Goal: Information Seeking & Learning: Learn about a topic

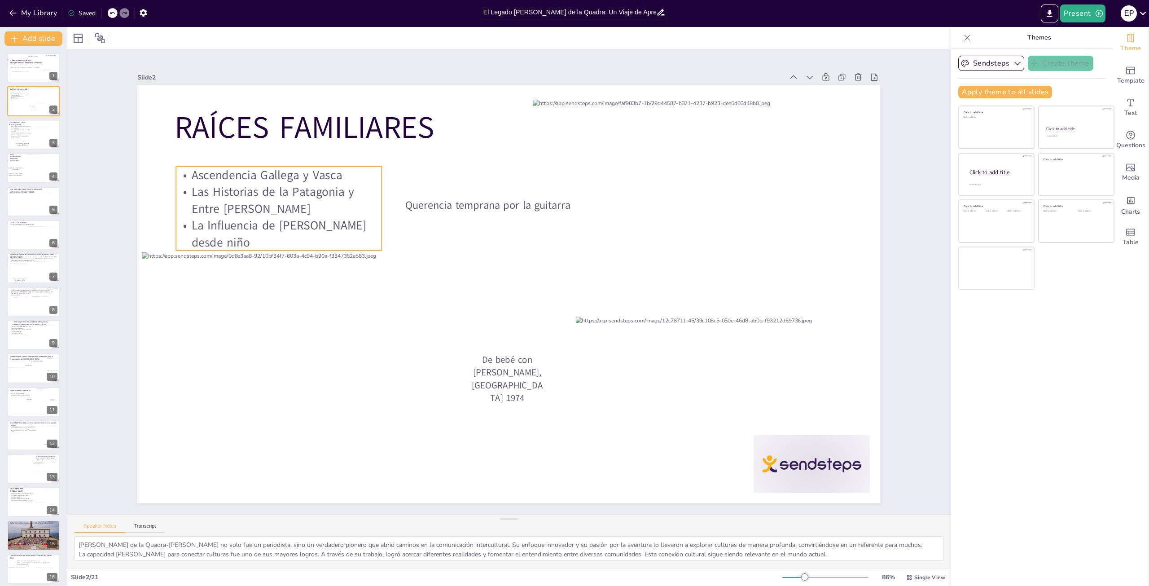
click at [180, 169] on p "Ascendencia Gallega y Vasca" at bounding box center [279, 174] width 206 height 17
drag, startPoint x: 180, startPoint y: 169, endPoint x: 285, endPoint y: 221, distance: 117.2
click at [303, 232] on div "Ascendencia Gallega y Vasca Las Historias de la Patagonia y Entre [PERSON_NAME]…" at bounding box center [279, 208] width 206 height 84
copy div "Ascendencia Gallega y Vasca Las Historias de la Patagonia y Entre [PERSON_NAME]…"
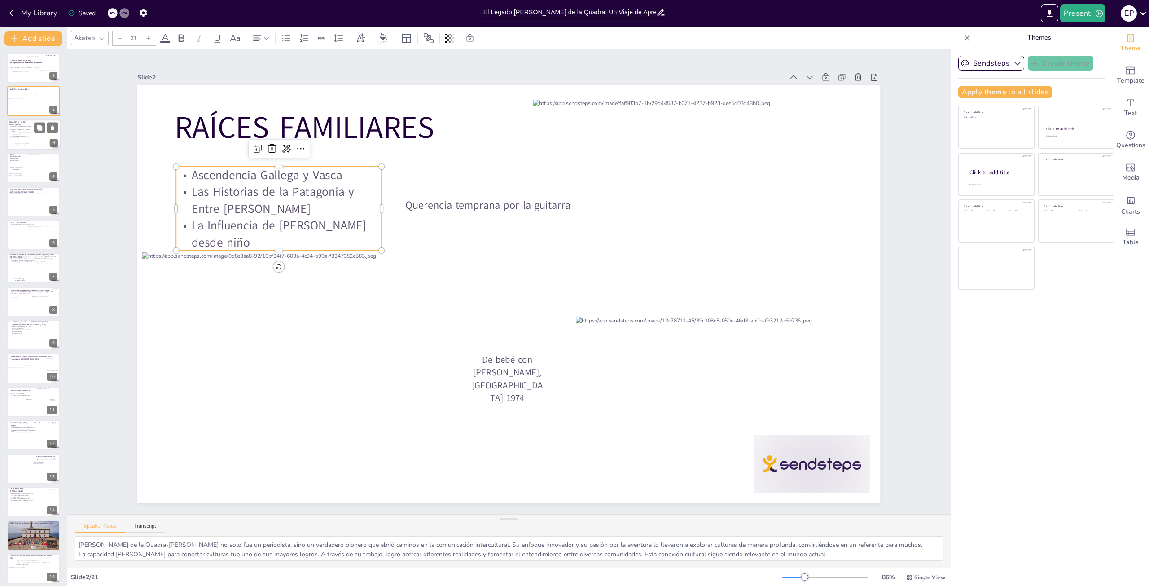
click at [31, 134] on p "La cultura hispanoamericana trasunta en cada encuentro." at bounding box center [20, 133] width 22 height 3
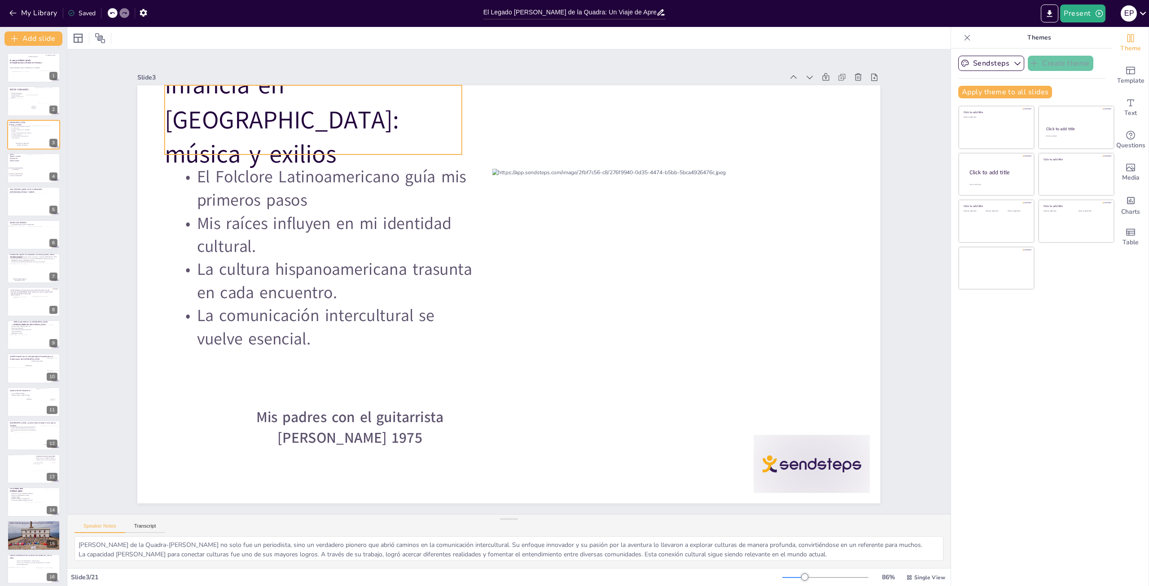
click at [251, 132] on p "Infancia en [GEOGRAPHIC_DATA]: música y exilios" at bounding box center [313, 120] width 297 height 104
click at [250, 132] on p "Infancia en [GEOGRAPHIC_DATA]: música y exilios" at bounding box center [313, 120] width 297 height 104
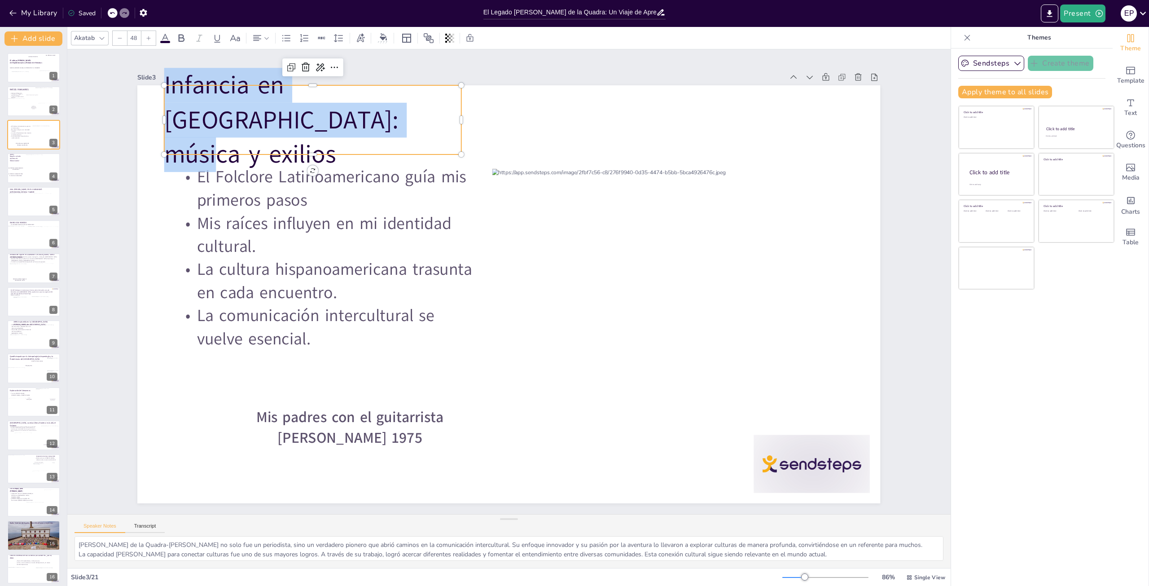
drag, startPoint x: 250, startPoint y: 137, endPoint x: 159, endPoint y: 104, distance: 96.5
click at [157, 101] on div "El Folclore Latinoamericano guía mis primeros pasos Mis raíces influyen en mi i…" at bounding box center [508, 294] width 743 height 418
copy p "Infancia en [GEOGRAPHIC_DATA]: música y exilios"
type input "32"
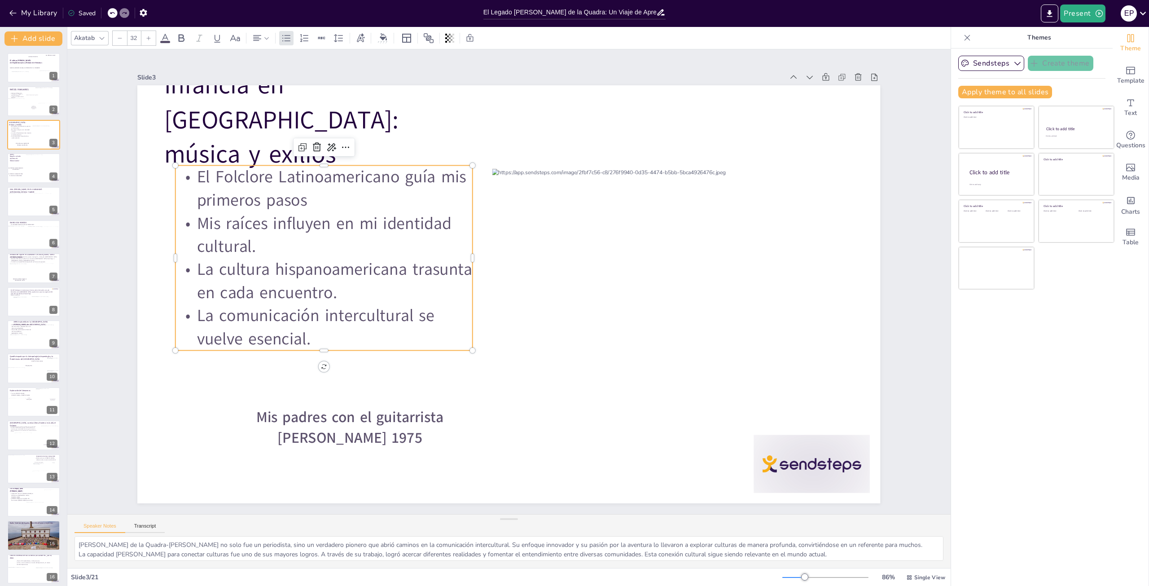
click at [304, 334] on p "La comunicación intercultural se vuelve esencial." at bounding box center [323, 327] width 297 height 46
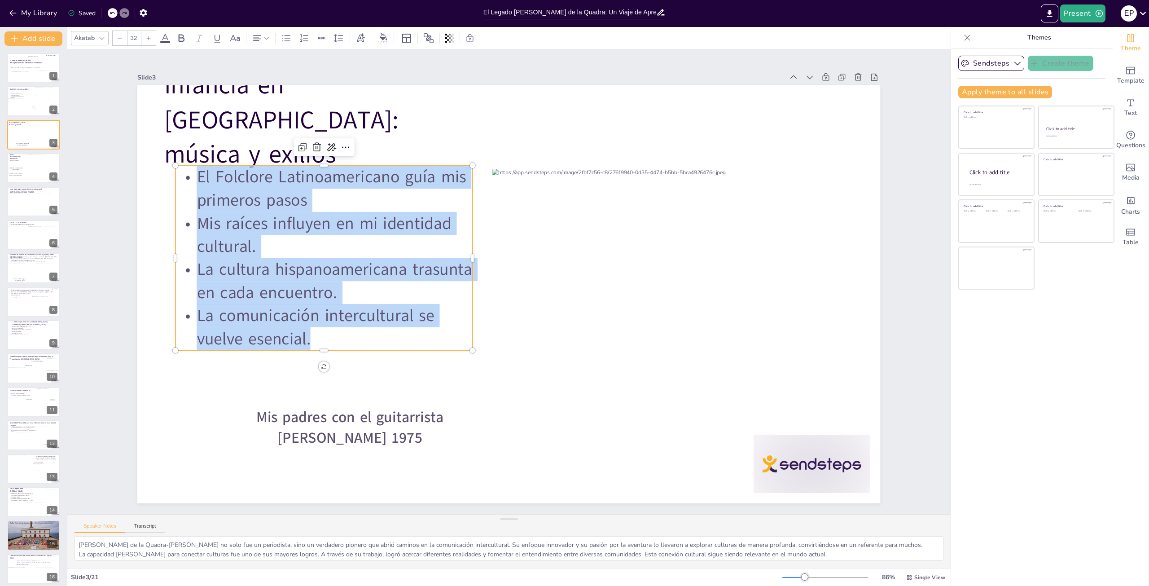
drag, startPoint x: 304, startPoint y: 334, endPoint x: 192, endPoint y: 178, distance: 192.7
click at [192, 178] on div "El Folclore Latinoamericano guía mis primeros pasos Mis raíces influyen en mi i…" at bounding box center [323, 257] width 297 height 185
copy div "El Folclore Latinoamericano guía mis primeros pasos Mis raíces influyen en mi i…"
click at [25, 162] on div at bounding box center [34, 168] width 54 height 31
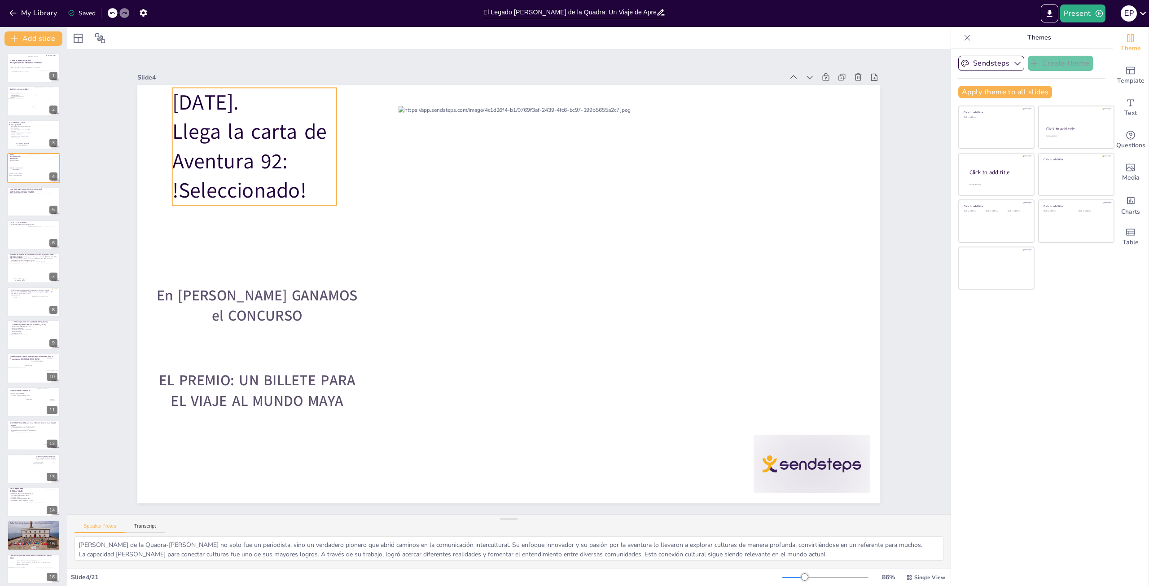
click at [302, 191] on span "!Seleccionado!" at bounding box center [239, 190] width 134 height 29
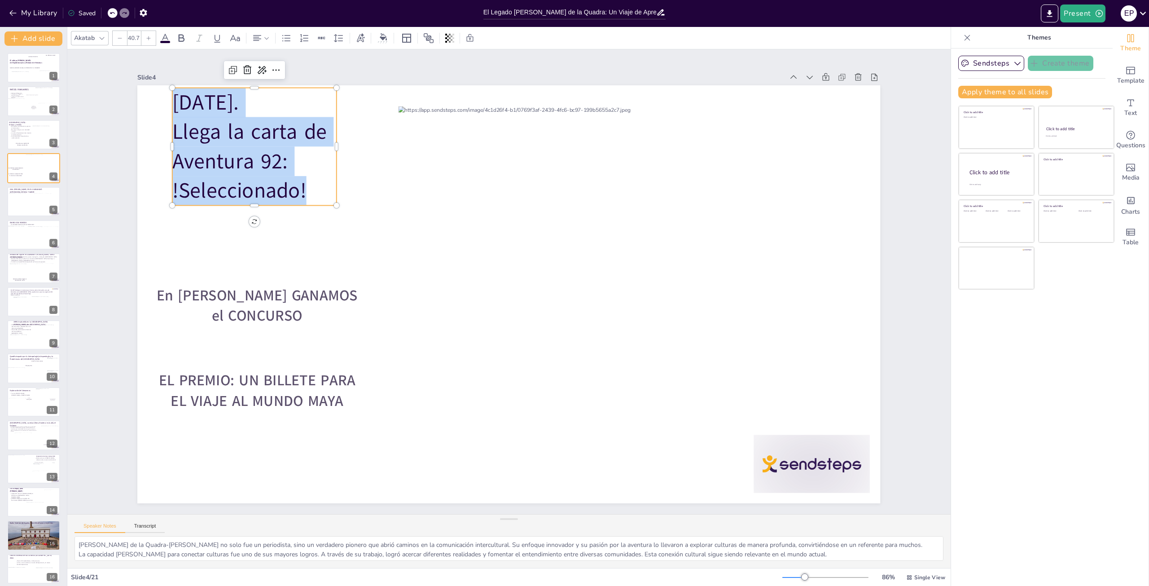
drag, startPoint x: 302, startPoint y: 191, endPoint x: 164, endPoint y: 98, distance: 165.8
click at [164, 98] on div "En [PERSON_NAME] GANAMOS el CONCURSO EL PREMIO: UN BILLETE PARA EL VIAJE AL MUN…" at bounding box center [508, 294] width 743 height 418
copy div "[DATE]. Llega la carta de Aventura 92: !Seleccionado!"
click at [172, 95] on span "[DATE]." at bounding box center [205, 102] width 66 height 29
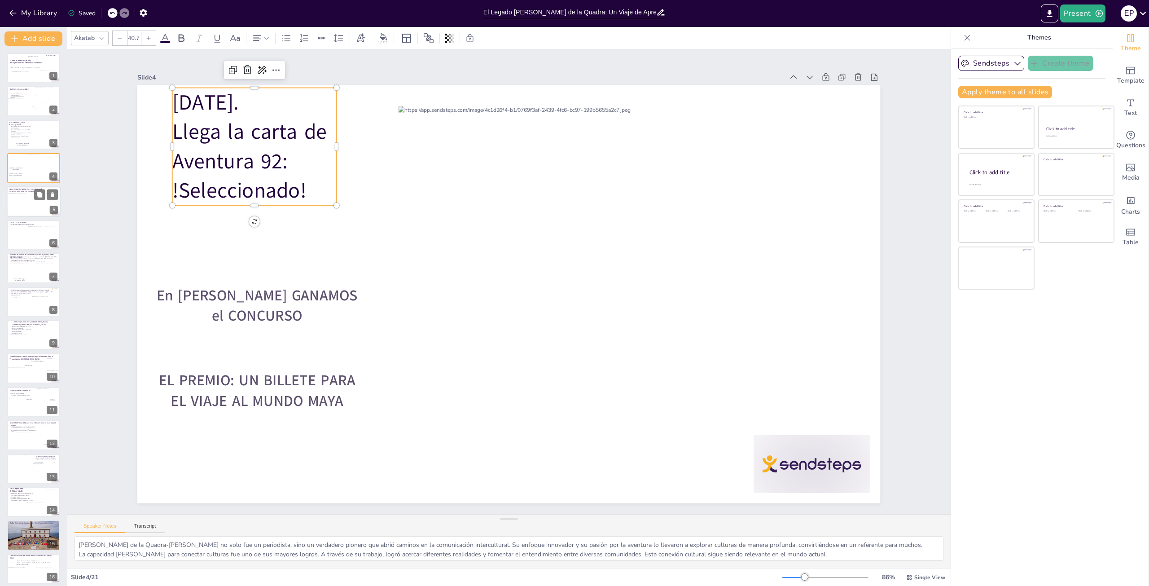
click at [27, 206] on div at bounding box center [23, 204] width 30 height 23
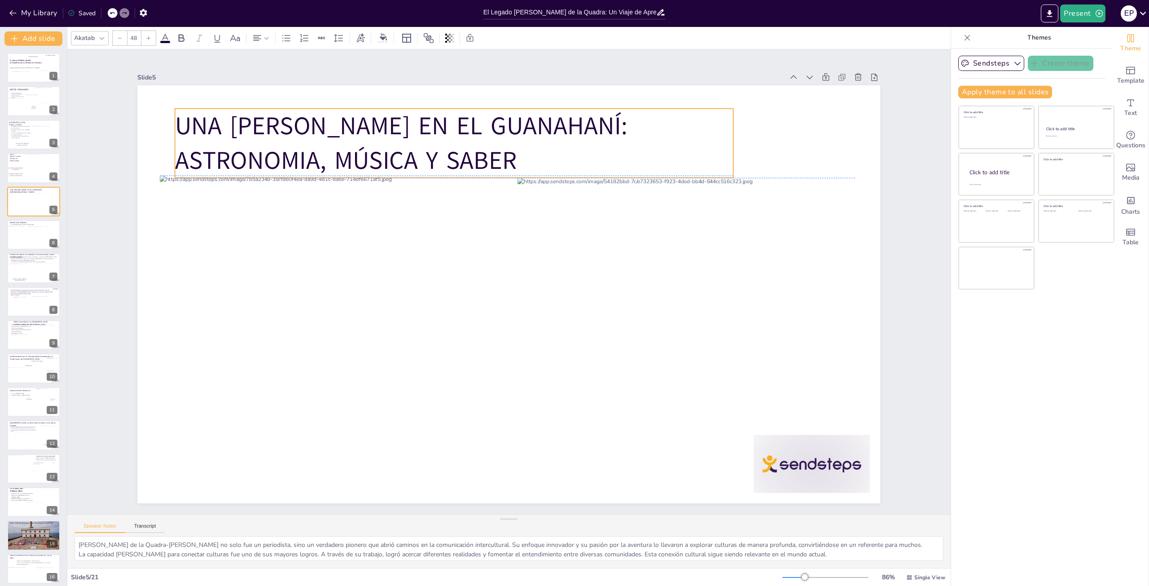
click at [357, 154] on p "UNA [PERSON_NAME] EN EL GUANAHANÍ: ASTRONOMIA, MÚSICA Y SABER" at bounding box center [454, 143] width 558 height 69
click at [350, 153] on p "UNA [PERSON_NAME] EN EL GUANAHANÍ: ASTRONOMIA, MÚSICA Y SABER" at bounding box center [454, 143] width 558 height 69
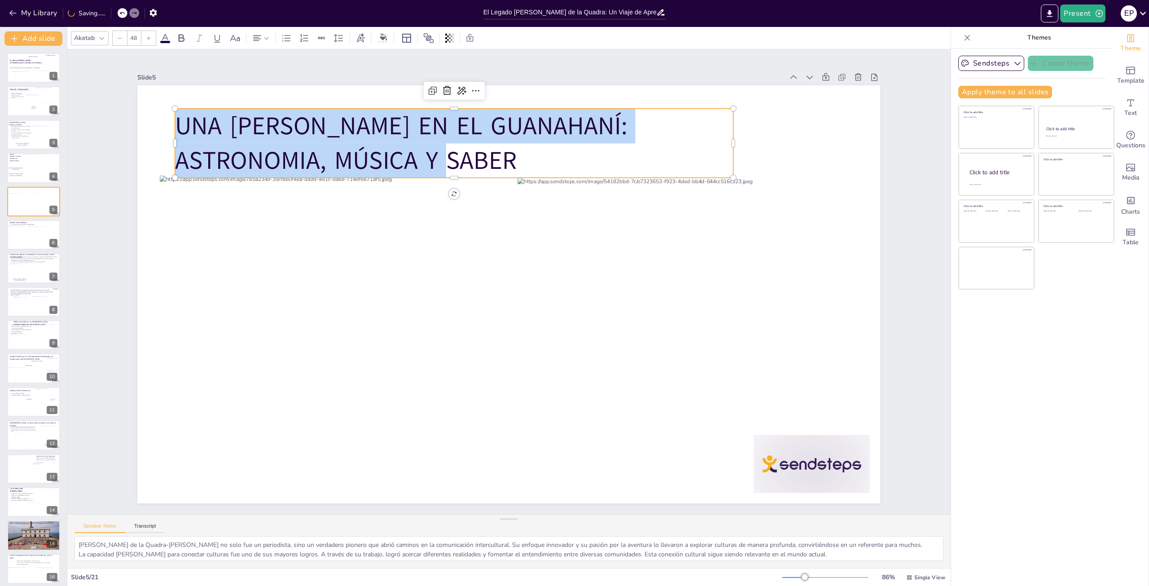
drag, startPoint x: 350, startPoint y: 153, endPoint x: 170, endPoint y: 107, distance: 185.9
click at [170, 107] on div "UNA [PERSON_NAME] EN EL GUANAHANÍ: ASTRONOMIA, MÚSICA Y SABER" at bounding box center [508, 294] width 743 height 418
copy p "UNA [PERSON_NAME] EN EL GUANAHANÍ: ASTRONOMIA, MÚSICA Y SABER"
click at [30, 243] on div at bounding box center [35, 237] width 21 height 22
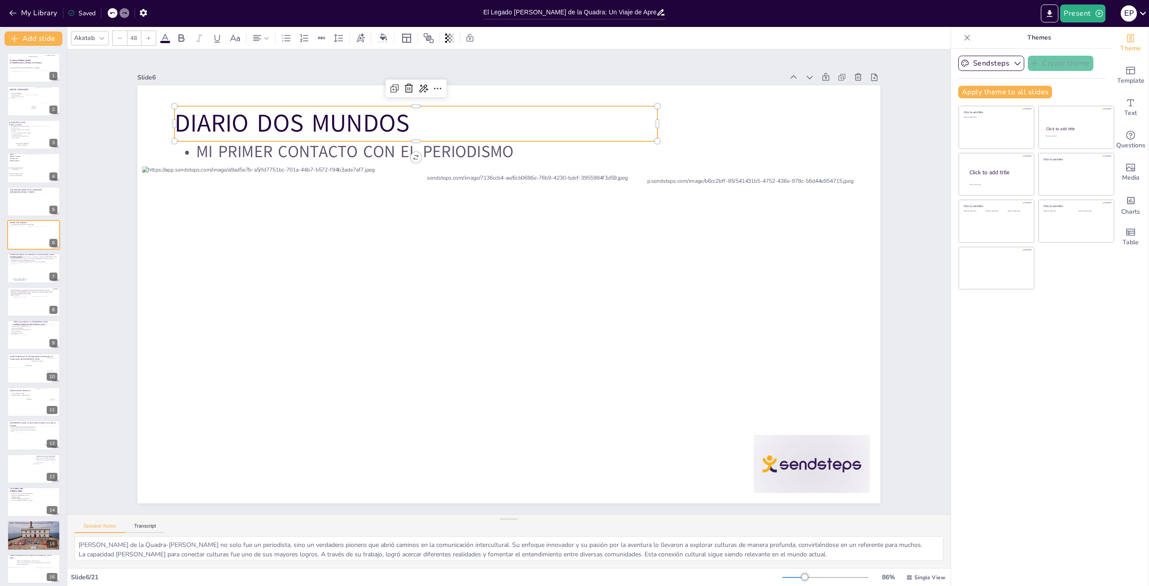
click at [407, 118] on p "DIARIO DOS MUNDOS" at bounding box center [416, 123] width 483 height 35
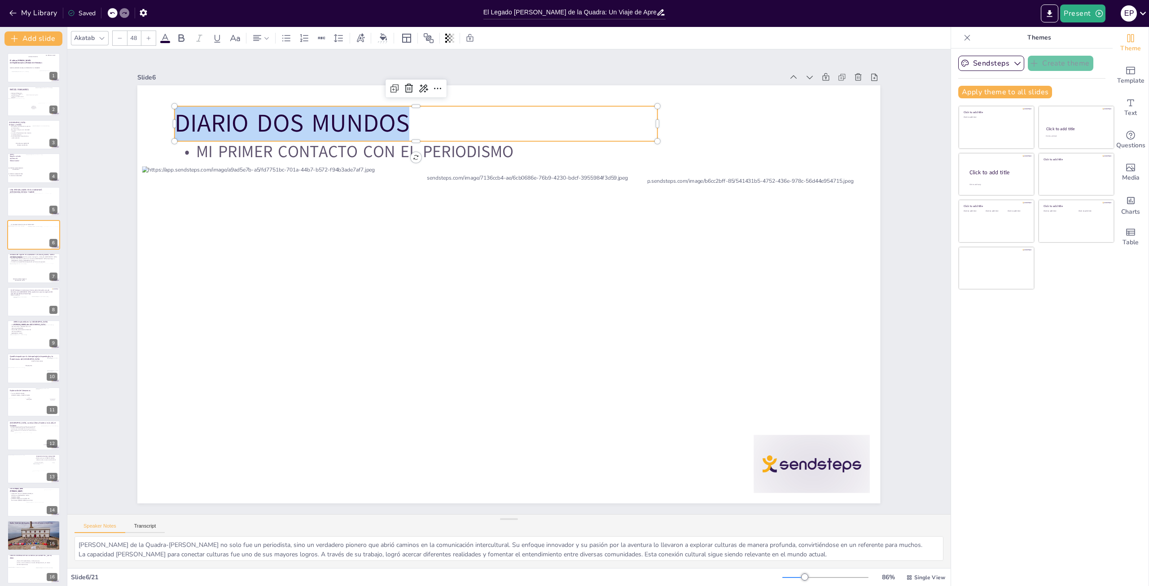
drag, startPoint x: 407, startPoint y: 118, endPoint x: 199, endPoint y: 122, distance: 207.8
click at [175, 120] on p "DIARIO DOS MUNDOS" at bounding box center [416, 123] width 483 height 35
copy p "DIARIO DOS MUNDOS"
click at [28, 263] on div at bounding box center [34, 268] width 54 height 31
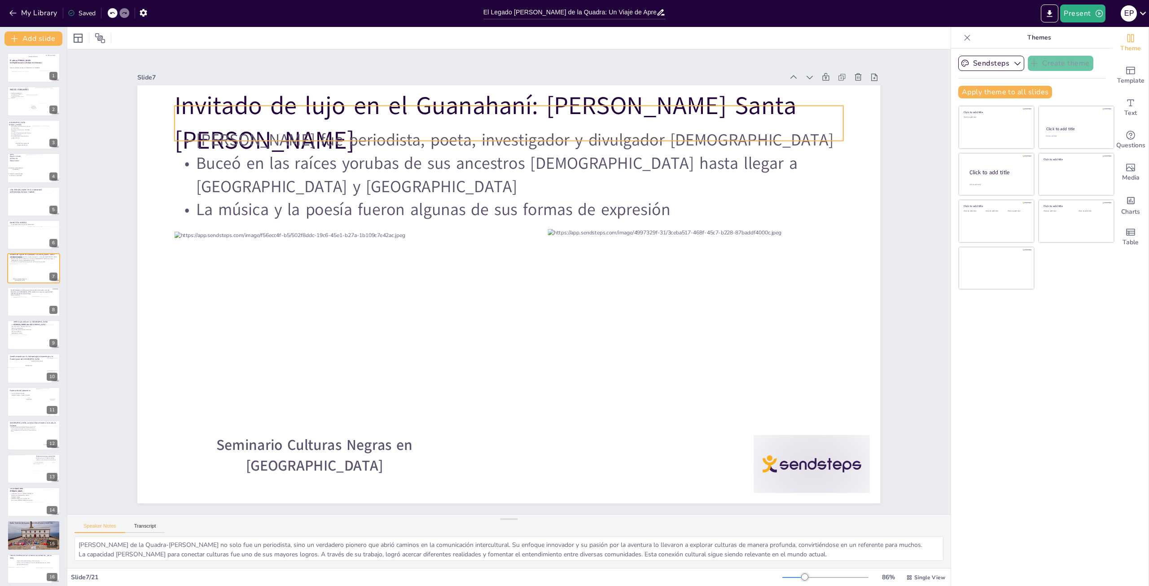
click at [175, 116] on p "Invitado de lujo en el Guanahaní: [PERSON_NAME] Santa [PERSON_NAME]" at bounding box center [509, 122] width 669 height 69
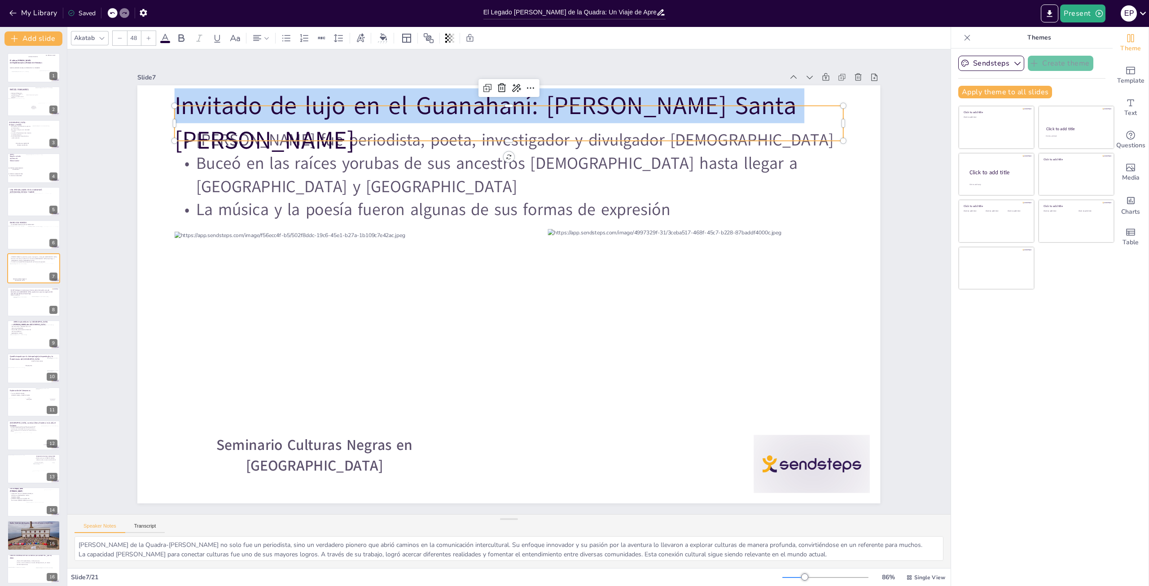
drag, startPoint x: 170, startPoint y: 116, endPoint x: 784, endPoint y: 114, distance: 613.5
click at [784, 114] on p "Invitado de lujo en el Guanahaní: [PERSON_NAME] Santa [PERSON_NAME]" at bounding box center [509, 122] width 669 height 69
copy p "Invitado de lujo en el Guanahaní: [PERSON_NAME] Santa [PERSON_NAME]"
type input "32"
click at [184, 148] on p "[PERSON_NAME] fue periodista, poeta, investigador y divulgador [DEMOGRAPHIC_DAT…" at bounding box center [509, 140] width 669 height 23
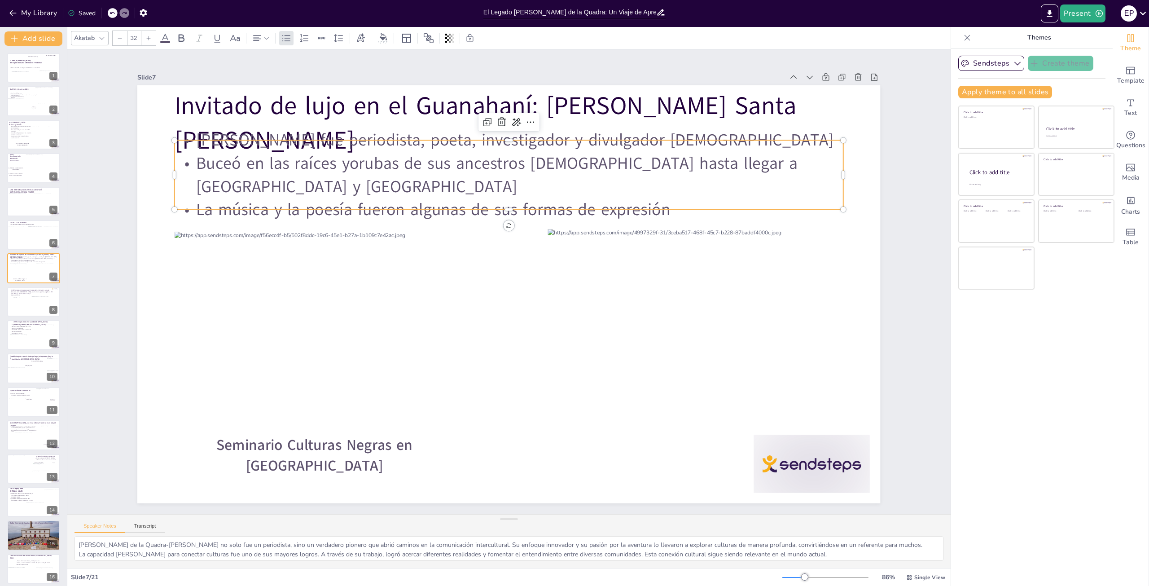
click at [184, 148] on p "[PERSON_NAME] fue periodista, poeta, investigador y divulgador [DEMOGRAPHIC_DAT…" at bounding box center [509, 140] width 669 height 23
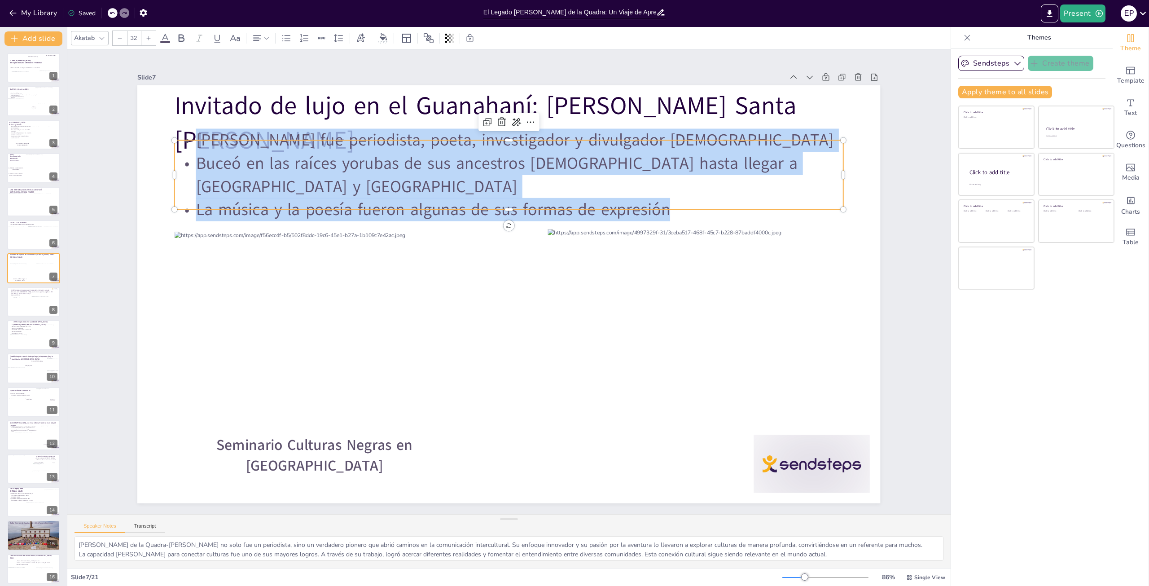
drag, startPoint x: 673, startPoint y: 197, endPoint x: 181, endPoint y: 152, distance: 493.9
click at [181, 152] on div "[PERSON_NAME] fue periodista, poeta, investigador y divulgador [DEMOGRAPHIC_DAT…" at bounding box center [509, 175] width 669 height 92
copy div "[PERSON_NAME] fue periodista, poeta, investigador y divulgador [DEMOGRAPHIC_DAT…"
click at [23, 301] on div at bounding box center [20, 305] width 15 height 17
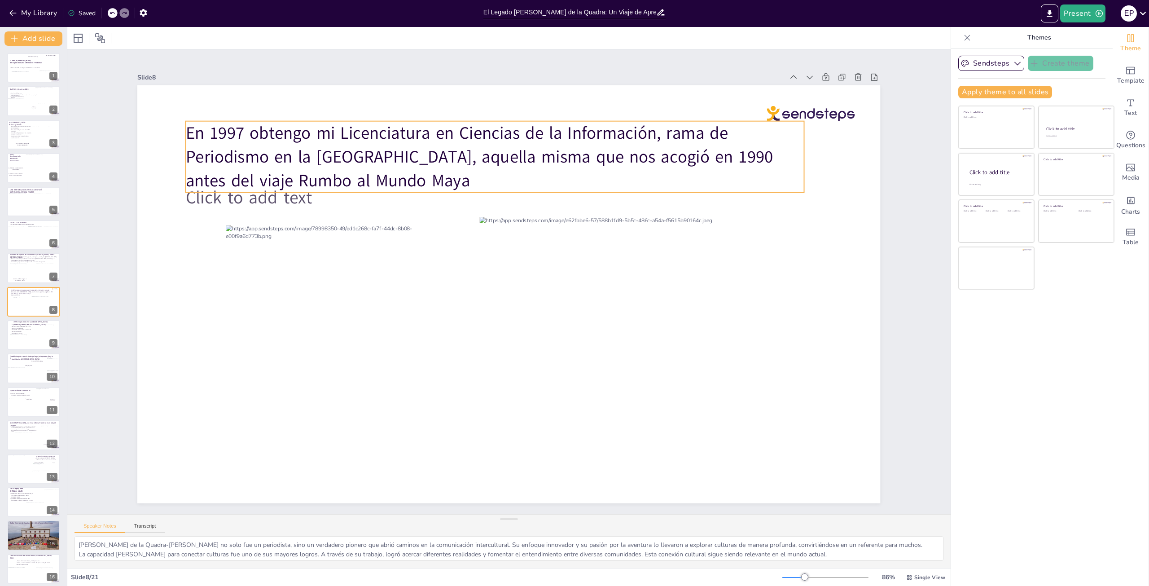
click at [590, 175] on p "En 1997 obtengo mi Licenciatura en Ciencias de la Información, rama de Periodis…" at bounding box center [495, 156] width 618 height 71
drag, startPoint x: 585, startPoint y: 176, endPoint x: 180, endPoint y: 138, distance: 407.5
click at [186, 138] on p "En 1997 obtengo mi Licenciatura en Ciencias de la Información, rama de Periodis…" at bounding box center [495, 156] width 618 height 71
copy span "En 1997 obtengo mi Licenciatura en Ciencias de la Información, rama de Periodis…"
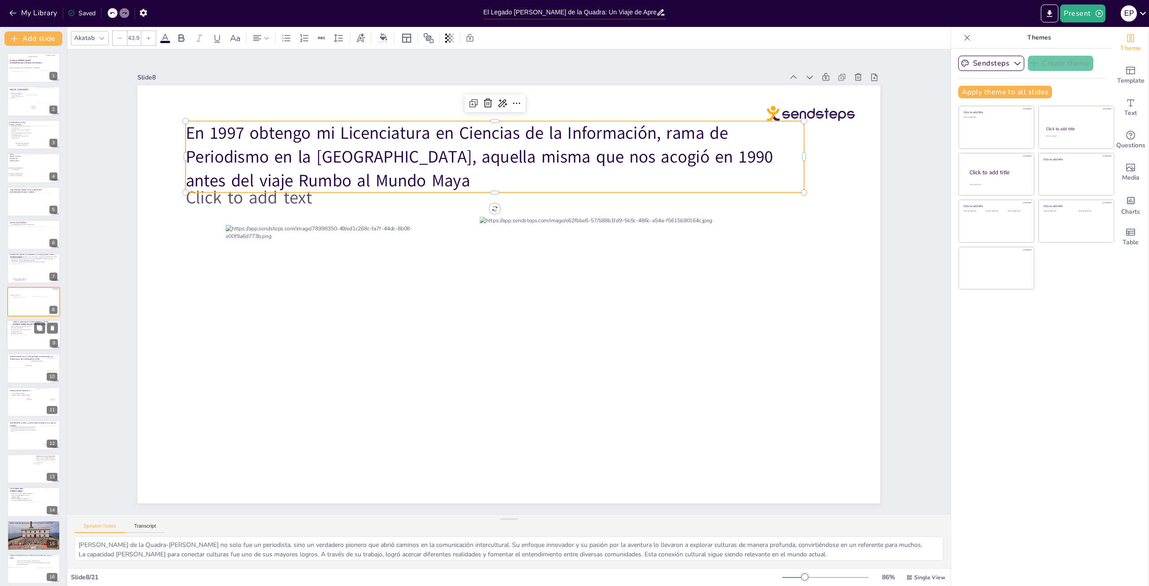
click at [29, 337] on div at bounding box center [22, 344] width 24 height 21
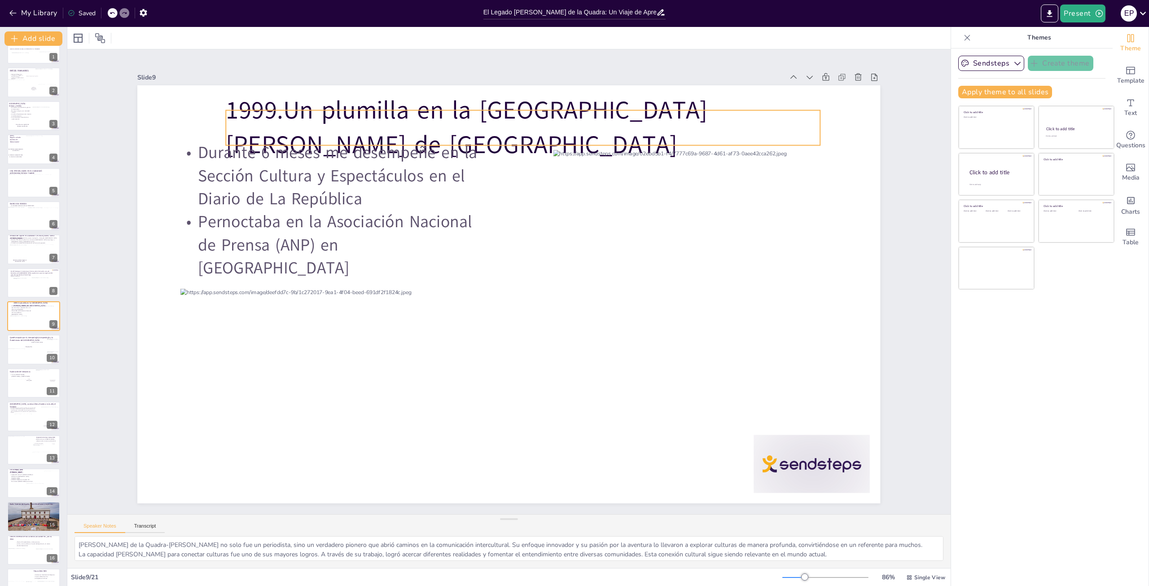
click at [285, 124] on p "1999.Un plumilla en la [GEOGRAPHIC_DATA][PERSON_NAME] de [GEOGRAPHIC_DATA]" at bounding box center [523, 127] width 594 height 69
click at [226, 123] on p "1999.Un plumilla en la [GEOGRAPHIC_DATA][PERSON_NAME] de [GEOGRAPHIC_DATA]" at bounding box center [523, 127] width 594 height 69
drag, startPoint x: 731, startPoint y: 122, endPoint x: 728, endPoint y: 127, distance: 6.0
click at [729, 123] on p "1999.Un plumilla en la [GEOGRAPHIC_DATA][PERSON_NAME] de [GEOGRAPHIC_DATA]" at bounding box center [523, 127] width 594 height 69
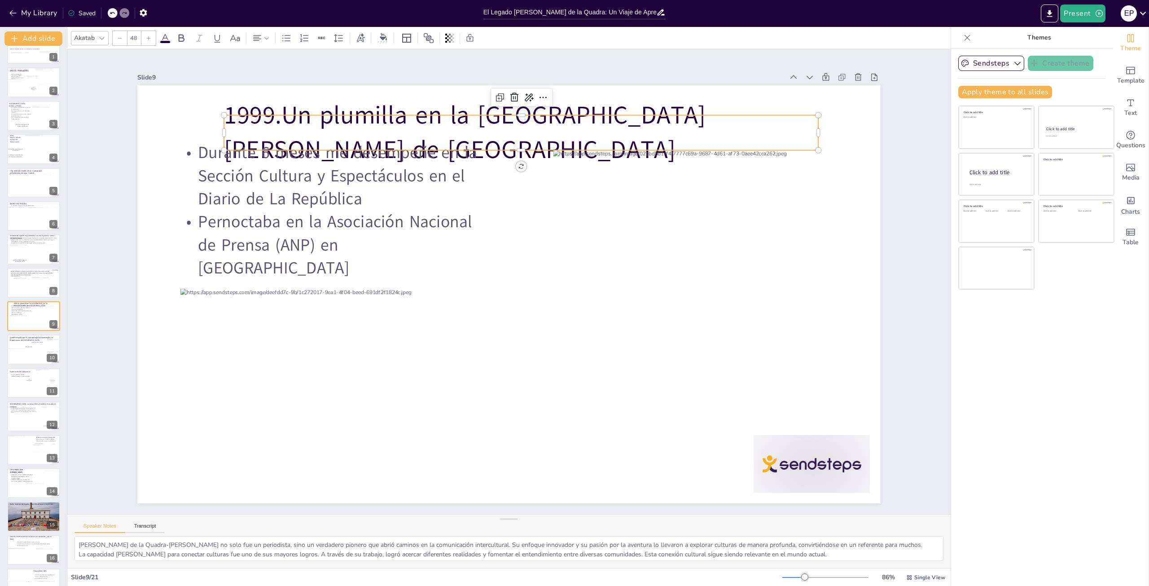
click at [729, 127] on p "1999.Un plumilla en la [GEOGRAPHIC_DATA][PERSON_NAME] de [GEOGRAPHIC_DATA]" at bounding box center [521, 132] width 594 height 69
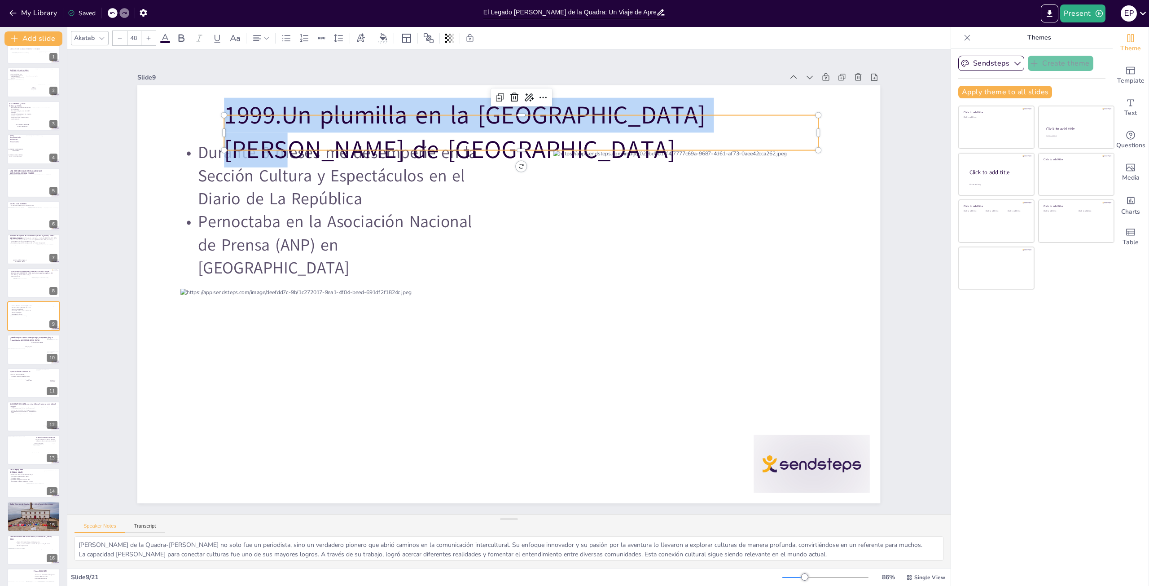
drag, startPoint x: 730, startPoint y: 126, endPoint x: 220, endPoint y: 121, distance: 509.8
click at [224, 121] on p "1999.Un plumilla en la [GEOGRAPHIC_DATA][PERSON_NAME] de [GEOGRAPHIC_DATA]" at bounding box center [521, 132] width 594 height 69
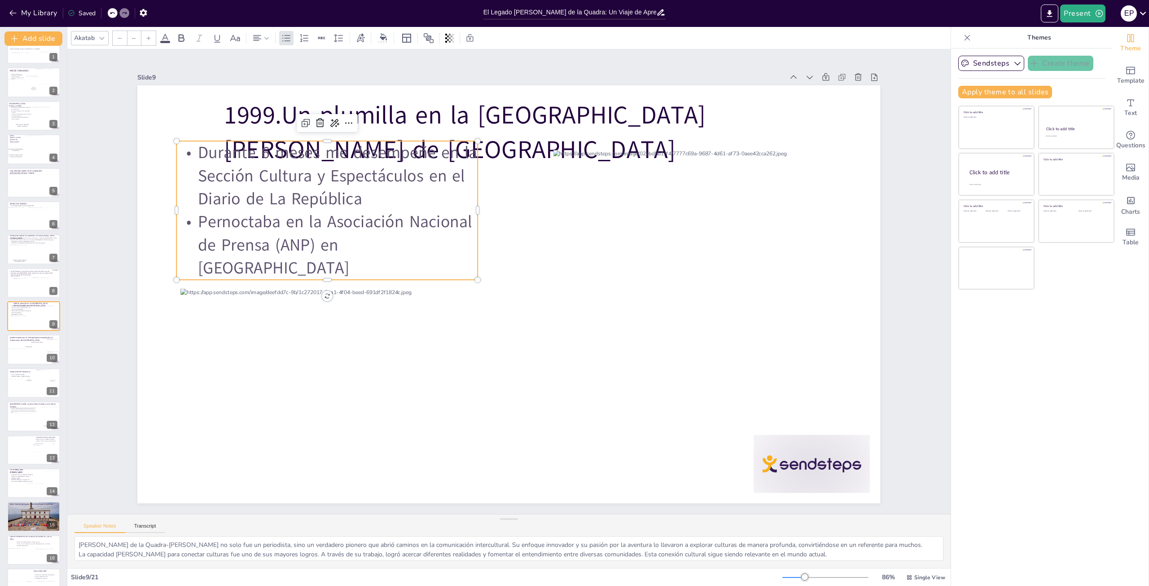
type input "32"
click at [381, 244] on p "Pernoctaba en la Asociación Nacional de Prensa (ANP) en [GEOGRAPHIC_DATA]" at bounding box center [327, 244] width 301 height 69
click at [466, 254] on p "Pernoctaba en la Asociación Nacional de Prensa (ANP) en [GEOGRAPHIC_DATA]" at bounding box center [327, 244] width 301 height 69
click at [462, 253] on p "Pernoctaba en la Asociación Nacional de Prensa (ANP) en [GEOGRAPHIC_DATA]" at bounding box center [327, 244] width 301 height 69
click at [462, 254] on p "Pernoctaba en la Asociación Nacional de Prensa (ANP) en [GEOGRAPHIC_DATA]" at bounding box center [327, 244] width 301 height 69
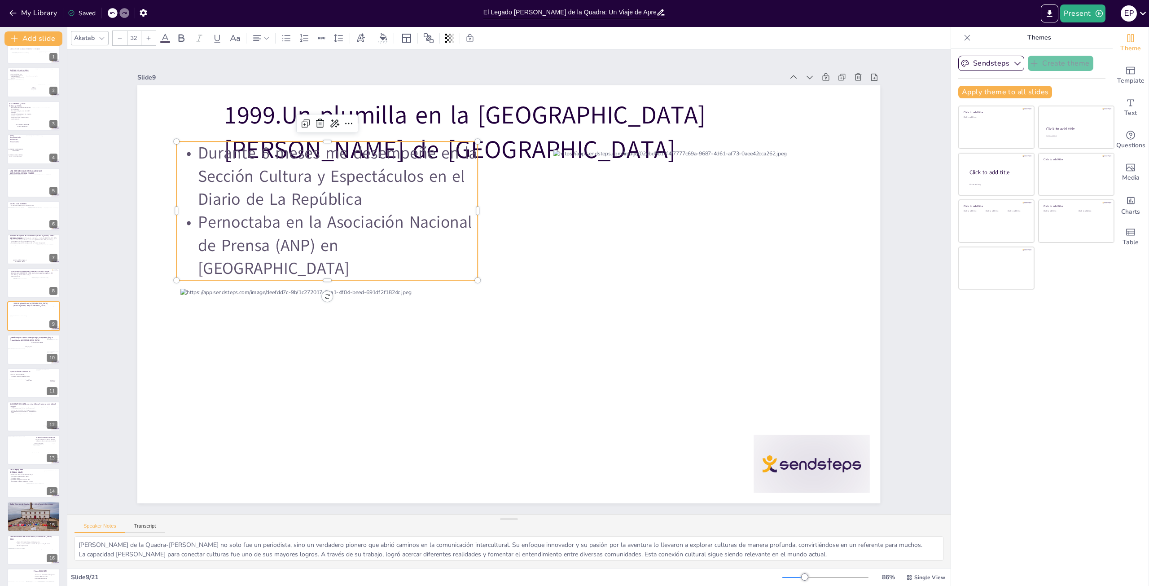
drag, startPoint x: 468, startPoint y: 255, endPoint x: 287, endPoint y: 186, distance: 193.6
click at [188, 162] on div "Durante 6 meses me desempeñe en la Sección Cultura y Espectáculos en el Diario …" at bounding box center [327, 210] width 301 height 139
click at [376, 208] on p "Durante 6 meses me desempeñe en la Sección Cultura y Espectáculos en el Diario …" at bounding box center [327, 175] width 301 height 69
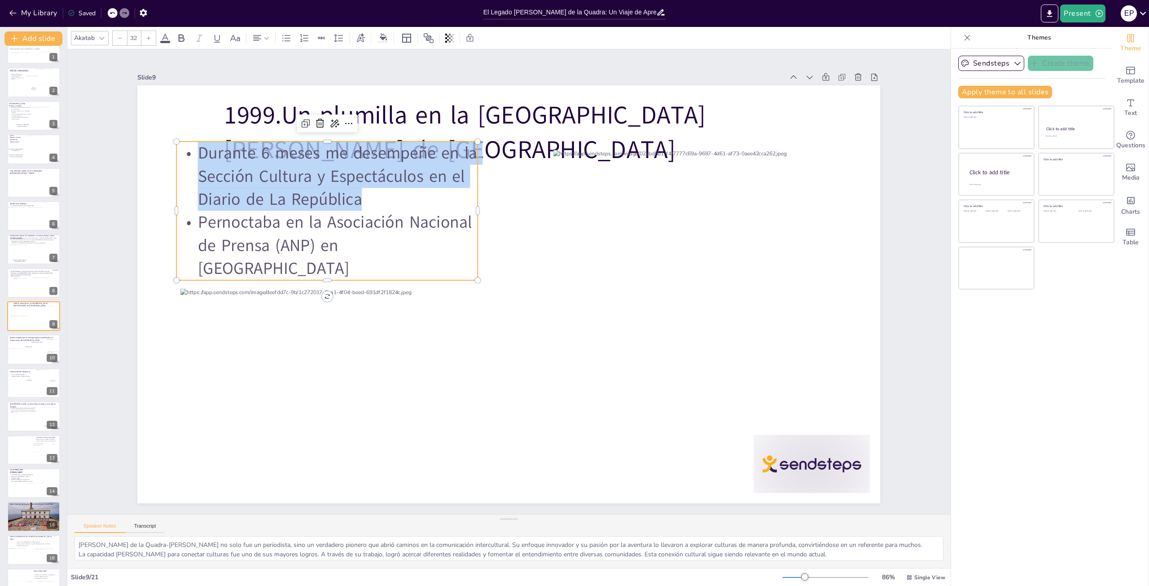
drag, startPoint x: 359, startPoint y: 209, endPoint x: 184, endPoint y: 162, distance: 181.1
click at [184, 162] on p "Durante 6 meses me desempeñe en la Sección Cultura y Espectáculos en el Diario …" at bounding box center [327, 175] width 301 height 69
click at [16, 353] on div at bounding box center [19, 355] width 22 height 15
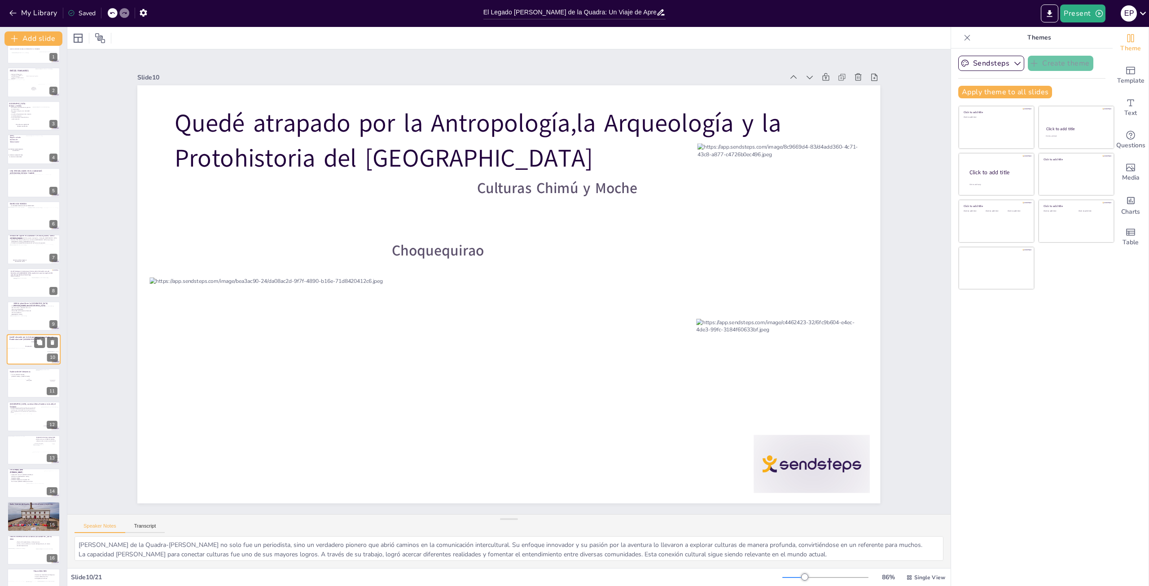
scroll to position [53, 0]
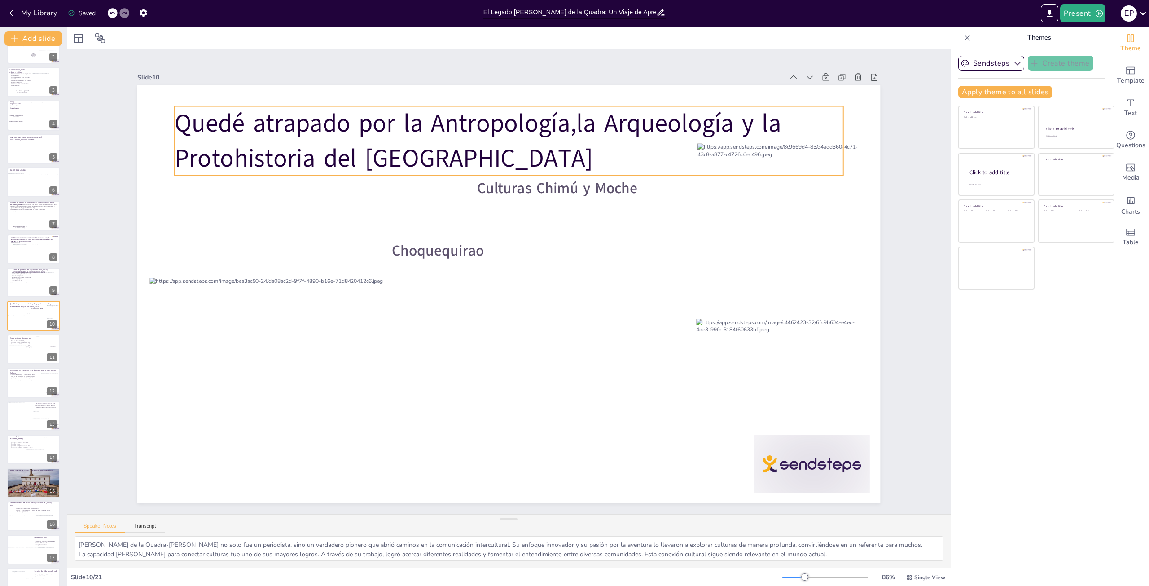
click at [407, 157] on p "Quedé atrapado por la Antropología,la Arqueología y la Protohistoria del [GEOGR…" at bounding box center [509, 140] width 669 height 69
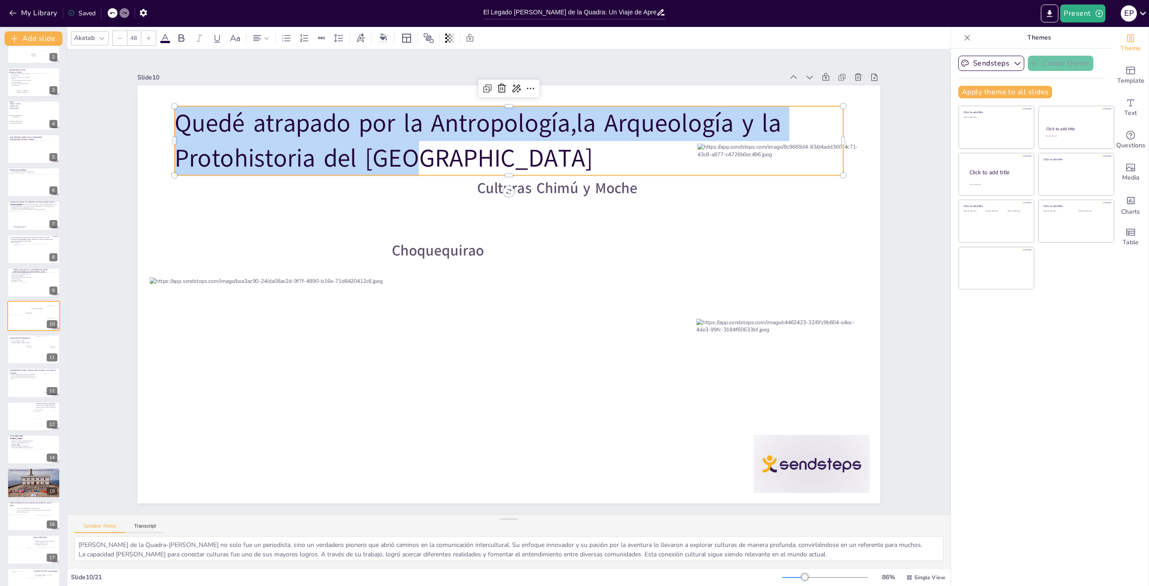
drag, startPoint x: 407, startPoint y: 157, endPoint x: 171, endPoint y: 124, distance: 237.8
click at [175, 124] on p "Quedé atrapado por la Antropología,la Arqueología y la Protohistoria del [GEOGR…" at bounding box center [509, 140] width 669 height 69
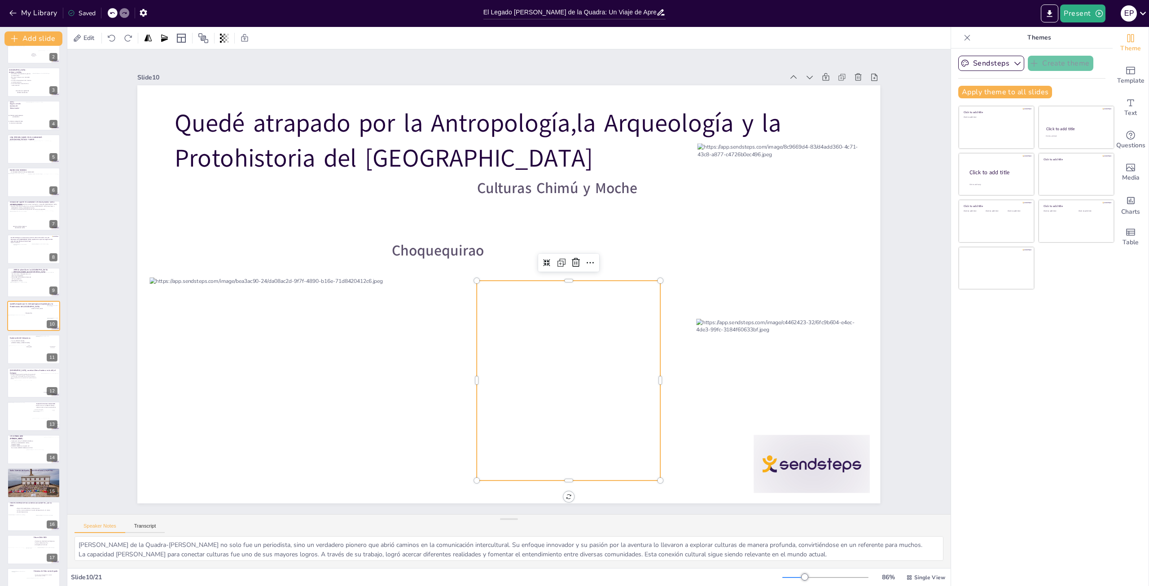
click at [548, 365] on div at bounding box center [568, 342] width 183 height 276
click at [29, 350] on div at bounding box center [20, 354] width 23 height 18
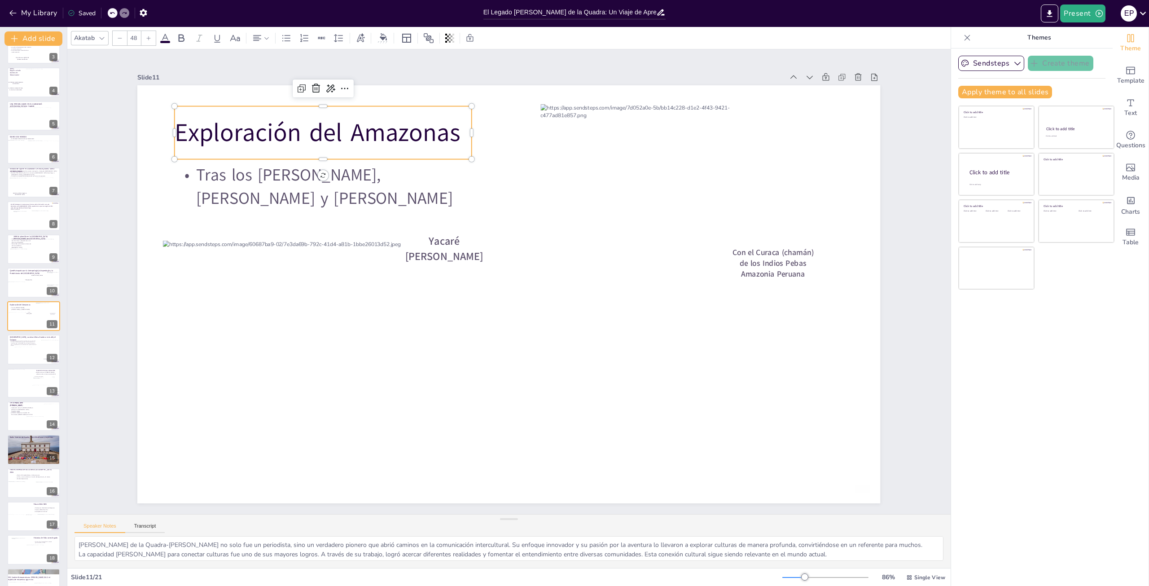
click at [458, 129] on p "Exploración del Amazonas" at bounding box center [323, 132] width 297 height 35
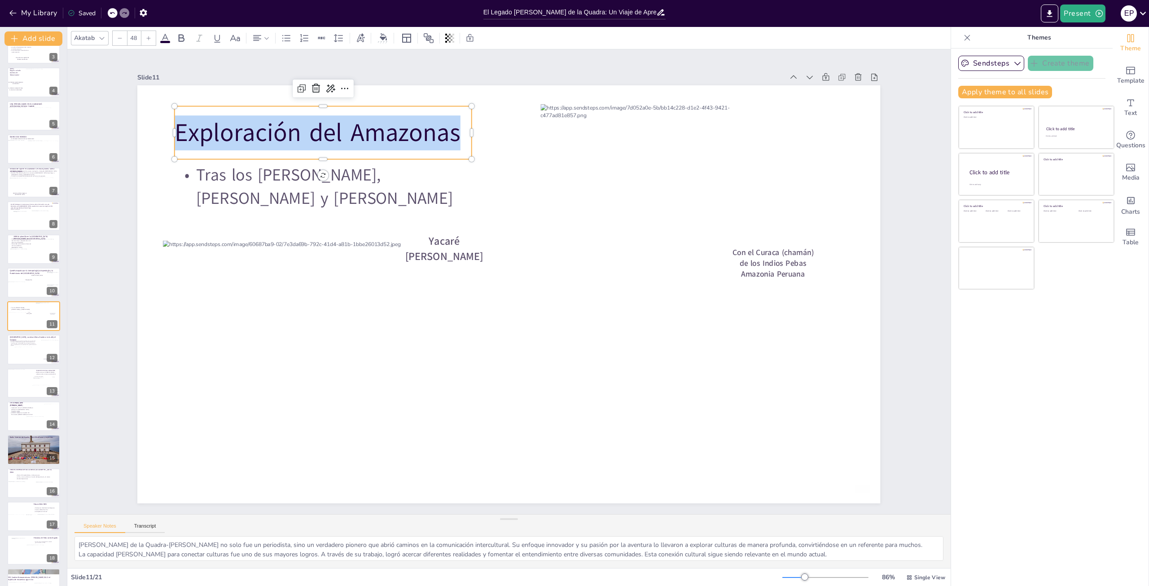
drag, startPoint x: 452, startPoint y: 132, endPoint x: 166, endPoint y: 127, distance: 285.5
click at [166, 127] on div "Tras los [PERSON_NAME], [PERSON_NAME] y [PERSON_NAME] Con el Curaca (chamán) de…" at bounding box center [508, 294] width 743 height 418
click at [430, 173] on p "Tras los [PERSON_NAME], [PERSON_NAME] y [PERSON_NAME]" at bounding box center [323, 186] width 297 height 46
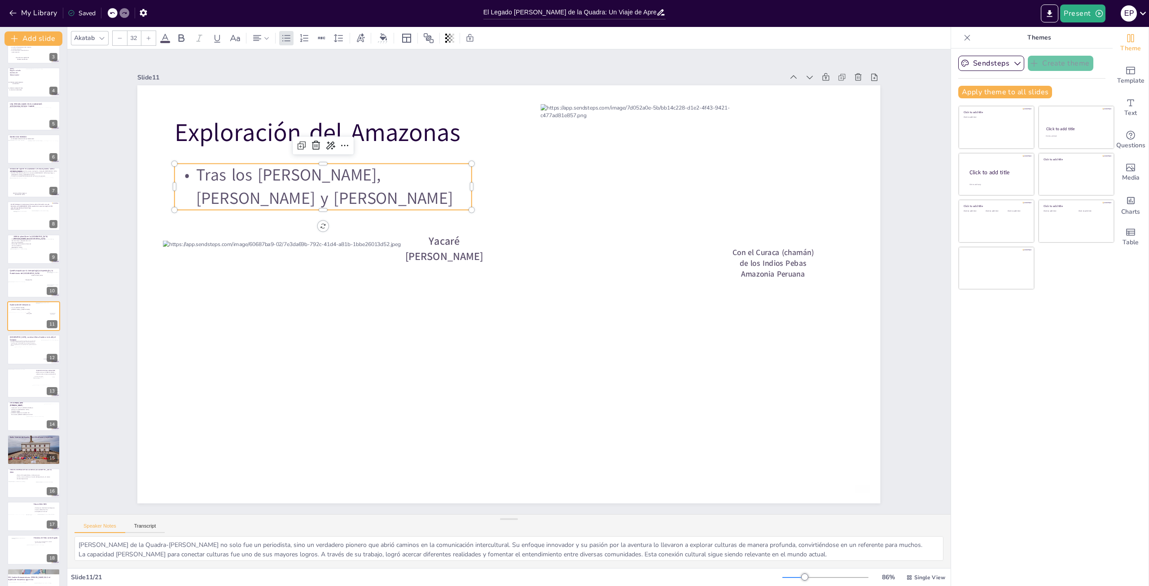
click at [429, 172] on p "Tras los [PERSON_NAME], [PERSON_NAME] y [PERSON_NAME]" at bounding box center [323, 186] width 297 height 46
click at [374, 170] on p "Tras los [PERSON_NAME], [PERSON_NAME] y [PERSON_NAME]" at bounding box center [323, 186] width 297 height 46
click at [429, 175] on p "Tras los [PERSON_NAME], [PERSON_NAME] y [PERSON_NAME]" at bounding box center [323, 186] width 297 height 46
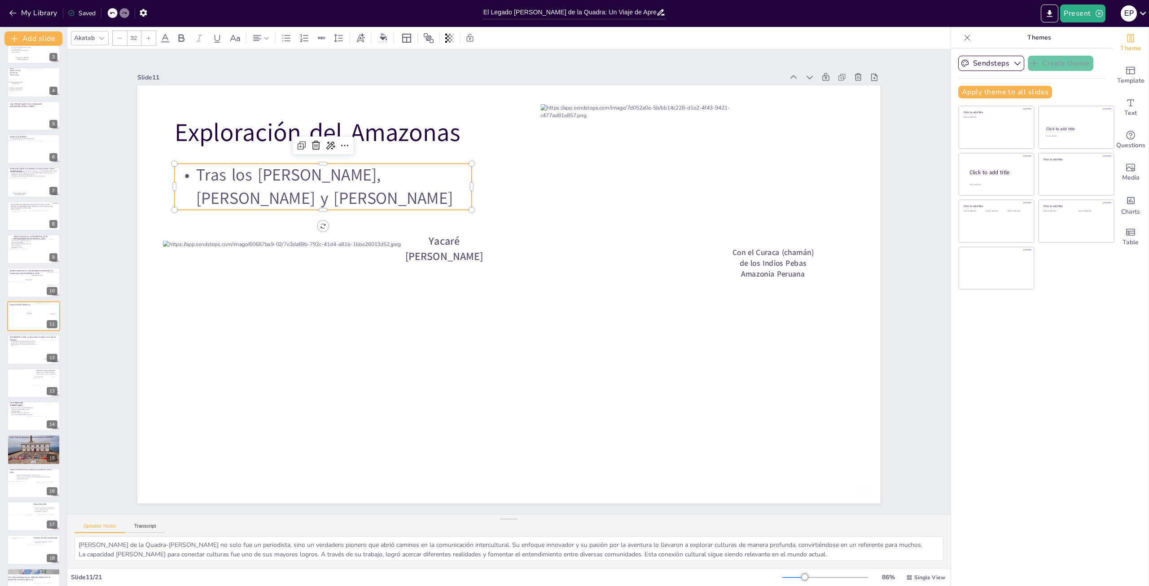
click at [438, 199] on p "Tras los [PERSON_NAME], [PERSON_NAME] y [PERSON_NAME]" at bounding box center [323, 186] width 297 height 46
click at [455, 131] on p "Exploración del Amazonas" at bounding box center [323, 132] width 297 height 35
click at [430, 171] on p "Tras los [PERSON_NAME], [PERSON_NAME] y [PERSON_NAME]" at bounding box center [323, 186] width 297 height 46
type input "48"
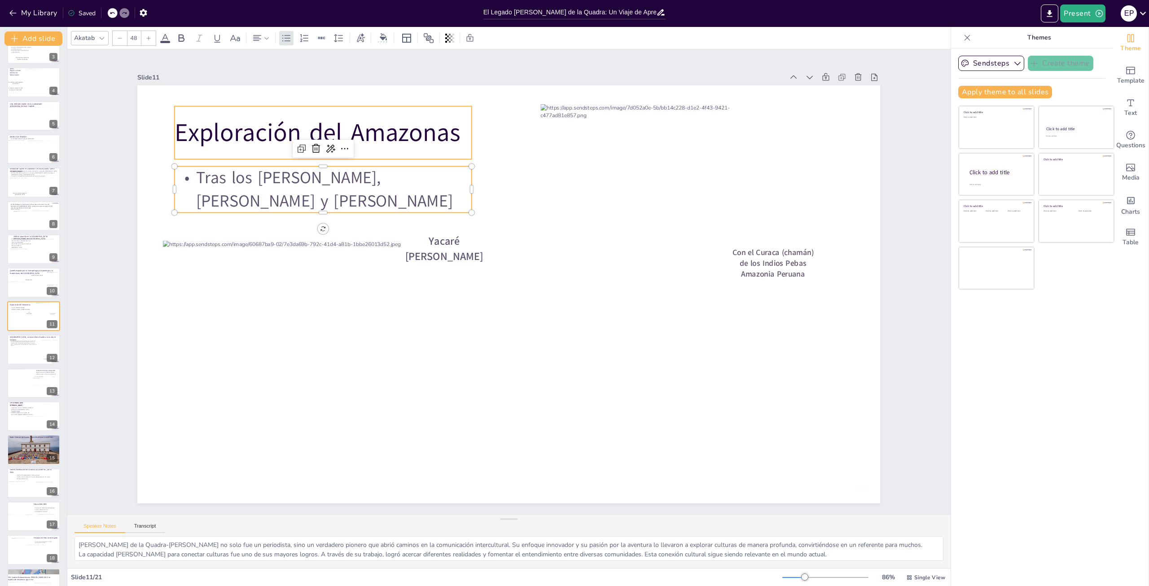
drag, startPoint x: 454, startPoint y: 123, endPoint x: 451, endPoint y: 127, distance: 5.2
click at [452, 125] on p "Exploración del Amazonas" at bounding box center [323, 132] width 297 height 35
click at [451, 131] on p "Exploración del Amazonas" at bounding box center [323, 134] width 297 height 35
click at [451, 132] on p "Exploración del Amazonas" at bounding box center [323, 134] width 297 height 35
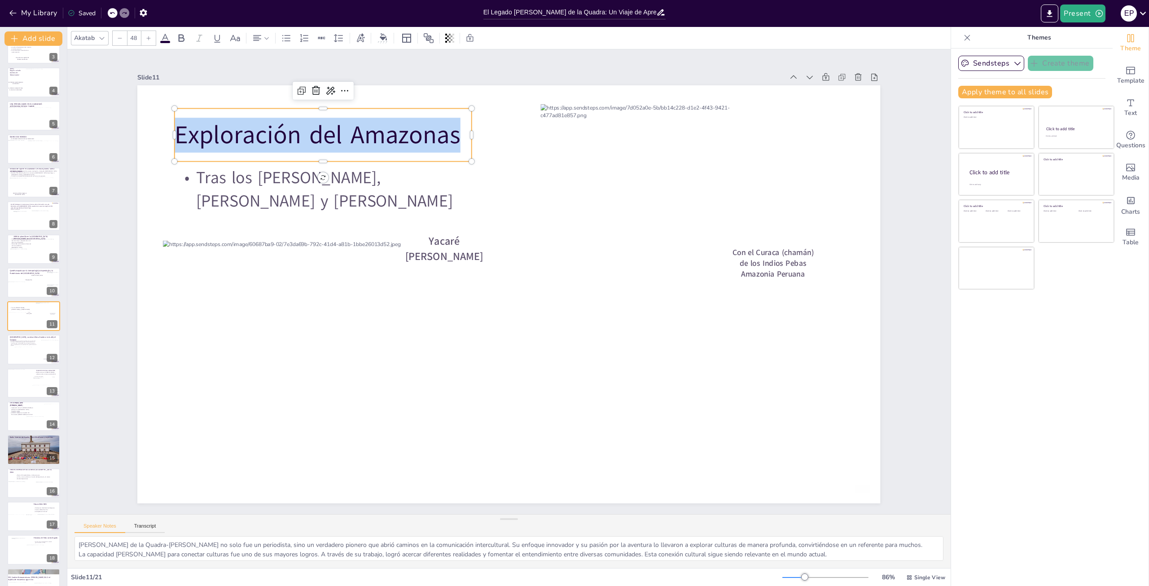
drag, startPoint x: 451, startPoint y: 132, endPoint x: 174, endPoint y: 130, distance: 276.9
click at [175, 129] on p "Exploración del Amazonas" at bounding box center [323, 135] width 297 height 35
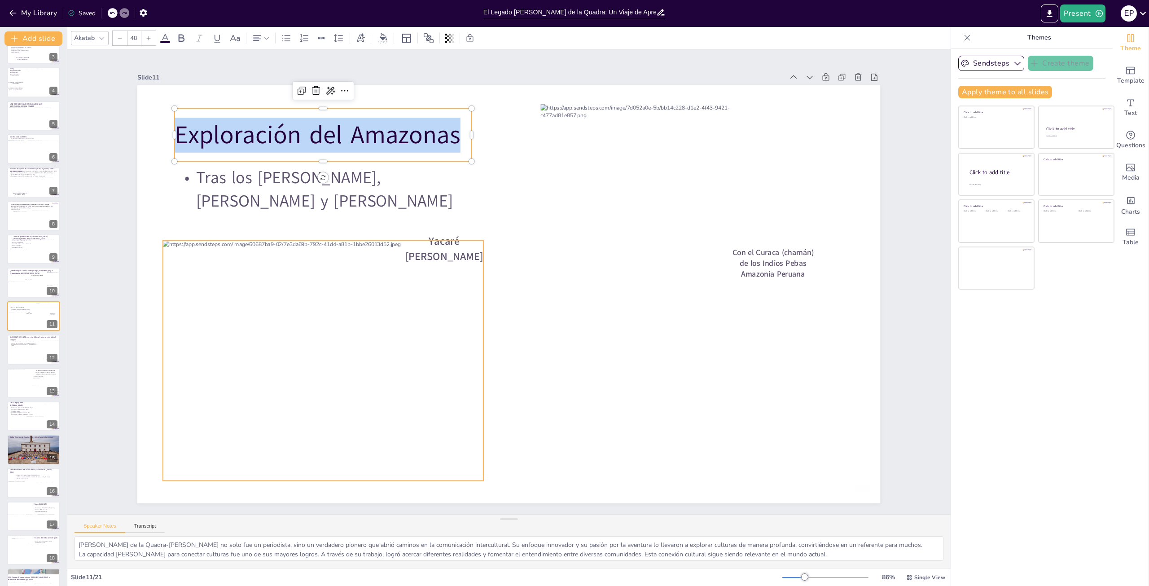
click at [337, 293] on div at bounding box center [323, 361] width 320 height 240
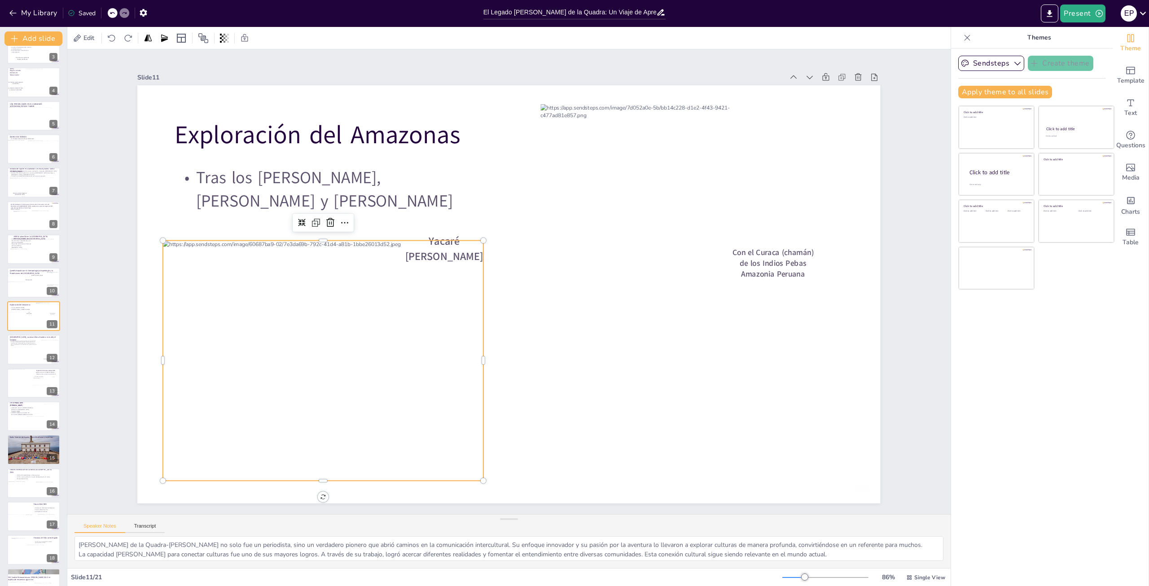
click at [339, 288] on div at bounding box center [323, 361] width 320 height 240
click at [360, 300] on div "Copy" at bounding box center [377, 300] width 45 height 9
